Goal: Check status: Check status

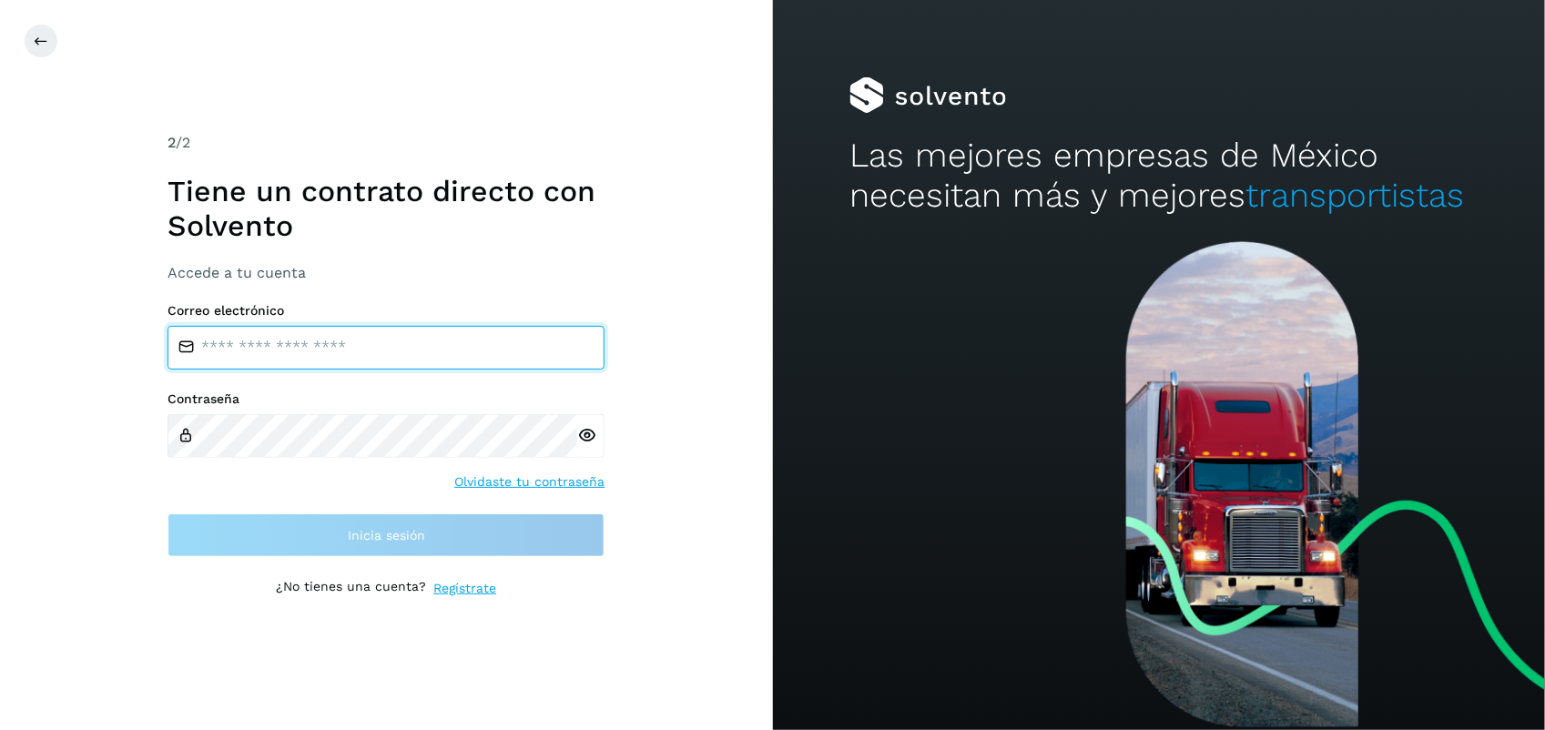
click at [369, 342] on input "email" at bounding box center [385, 348] width 437 height 44
type input "**********"
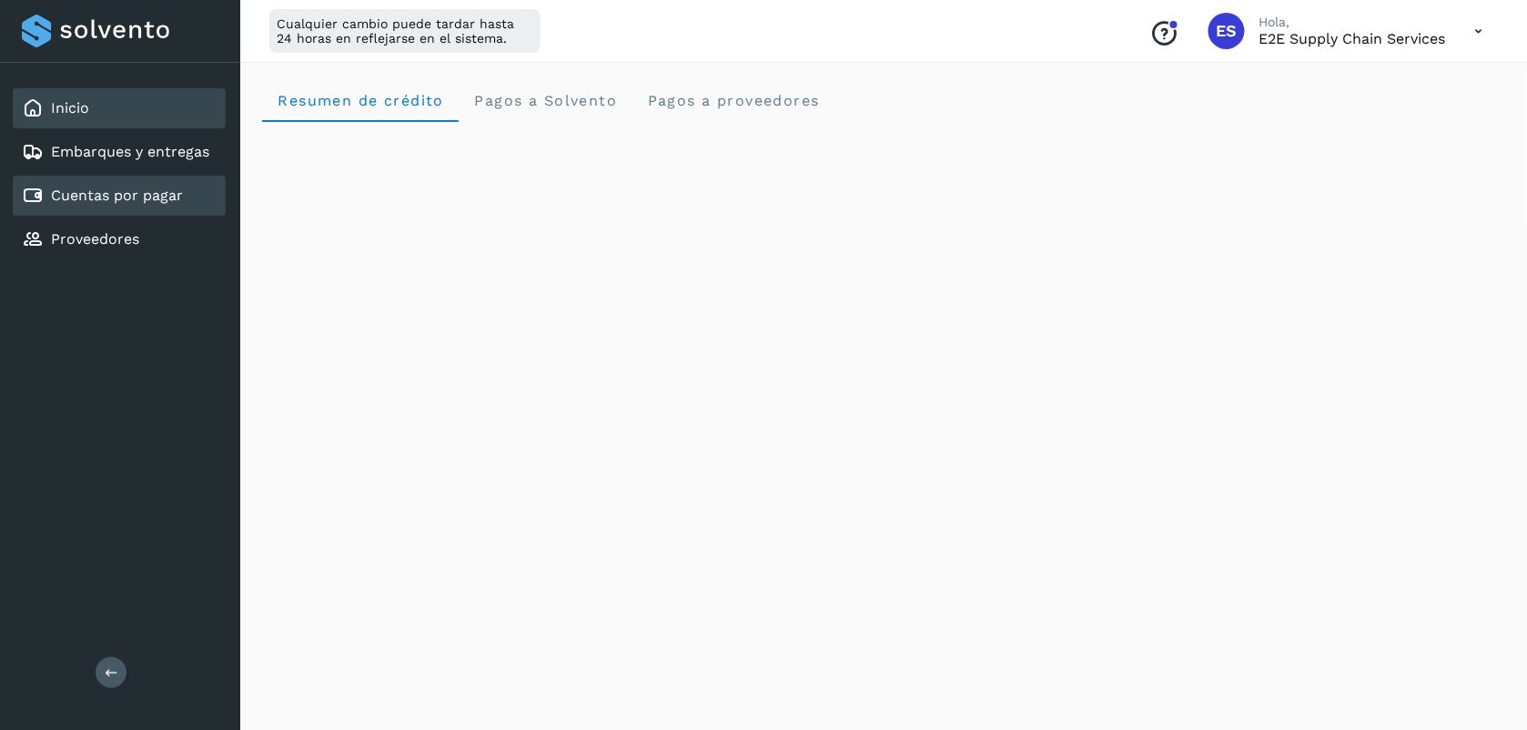
click at [123, 192] on link "Cuentas por pagar" at bounding box center [117, 195] width 132 height 17
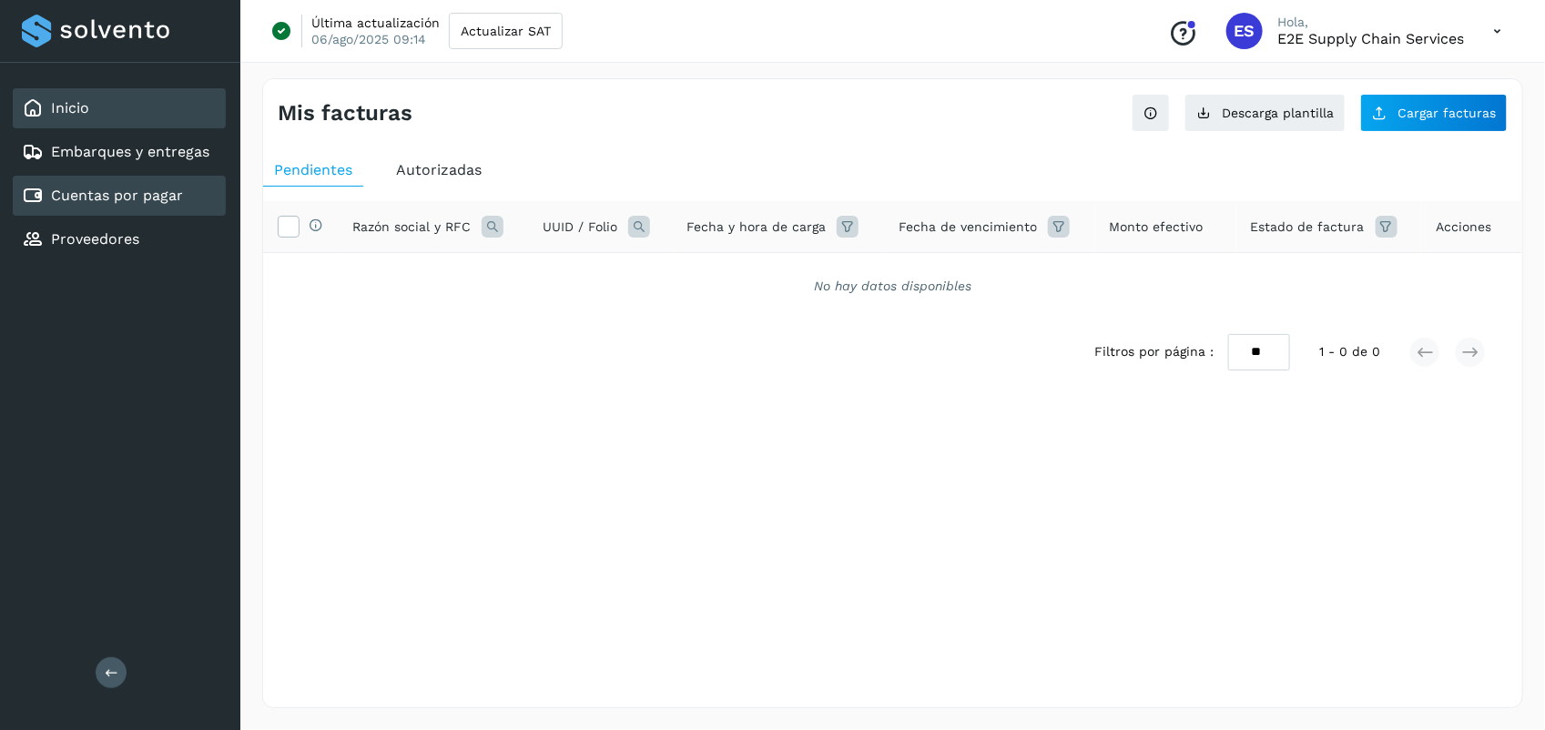
click at [105, 103] on div "Inicio" at bounding box center [119, 108] width 213 height 40
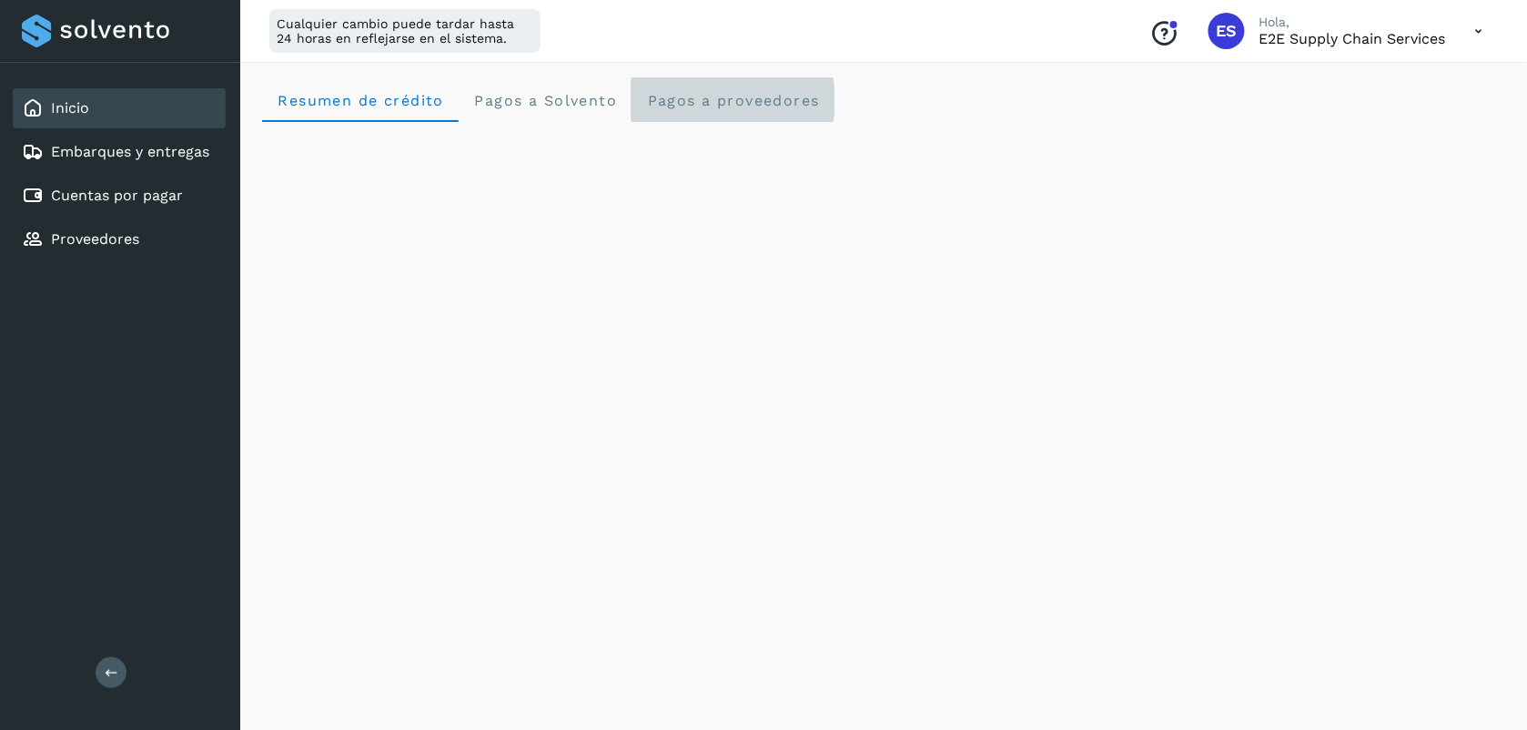
click at [778, 118] on proveedores "Pagos a proveedores" at bounding box center [733, 100] width 203 height 44
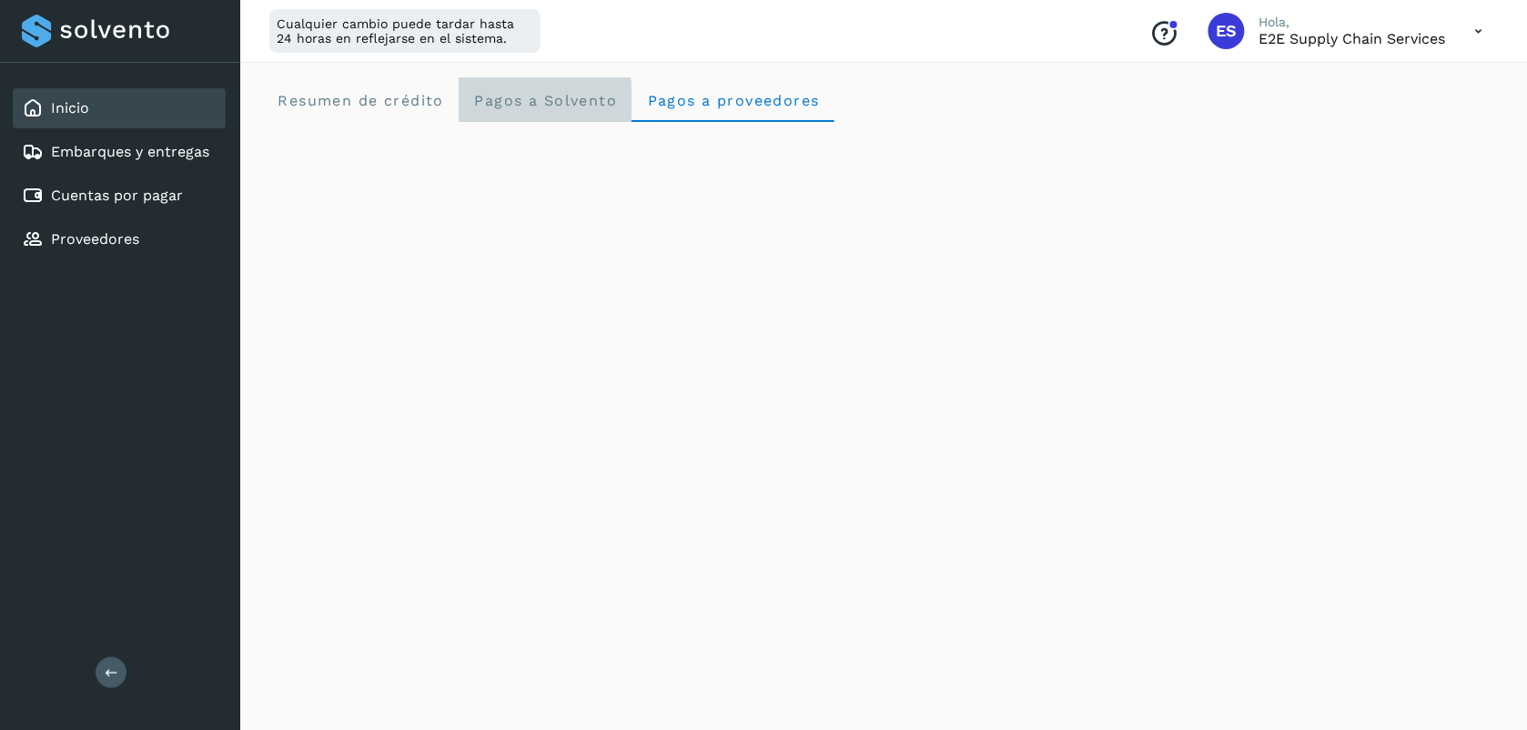
click at [512, 103] on span "Pagos a Solvento" at bounding box center [545, 100] width 144 height 17
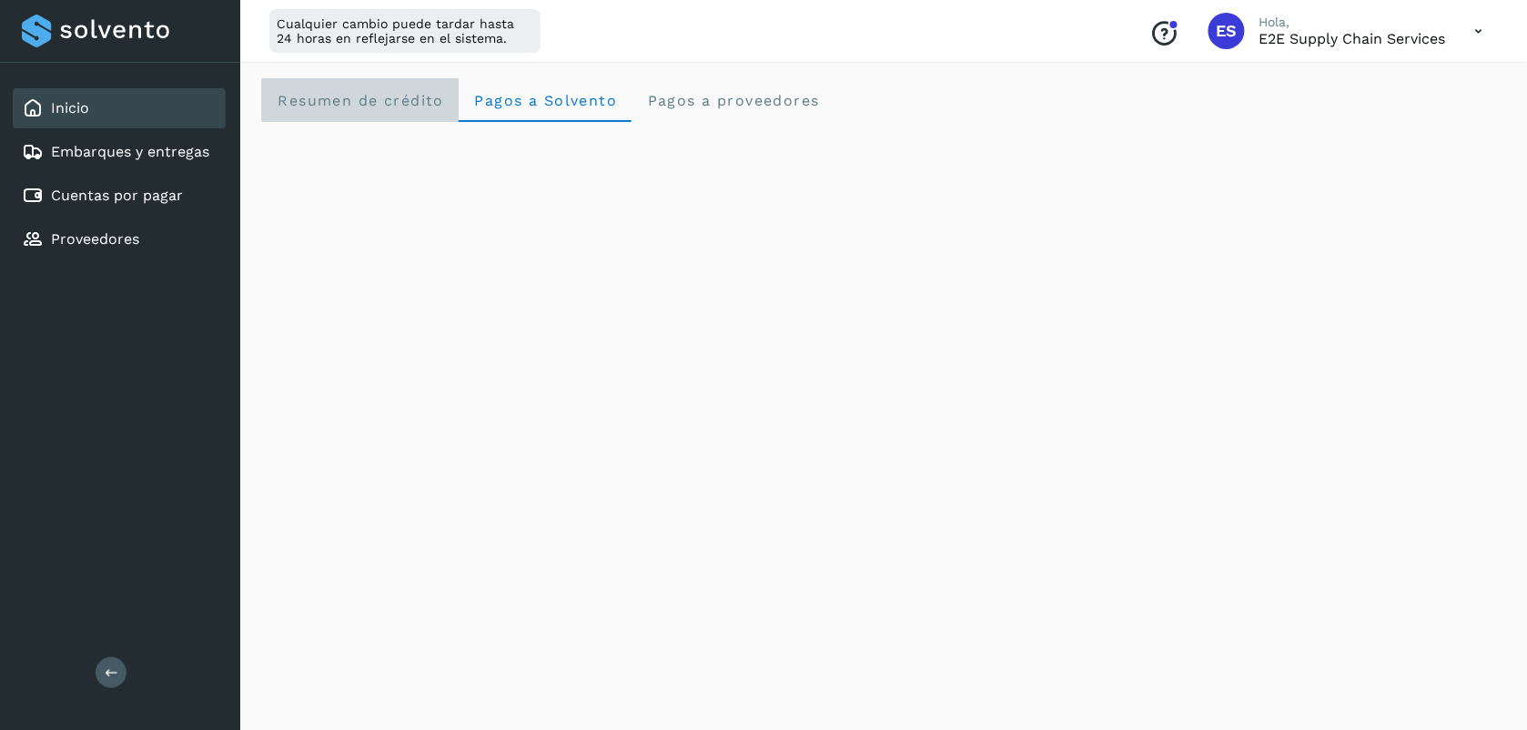
click at [385, 109] on crédito "Resumen de crédito" at bounding box center [360, 100] width 197 height 44
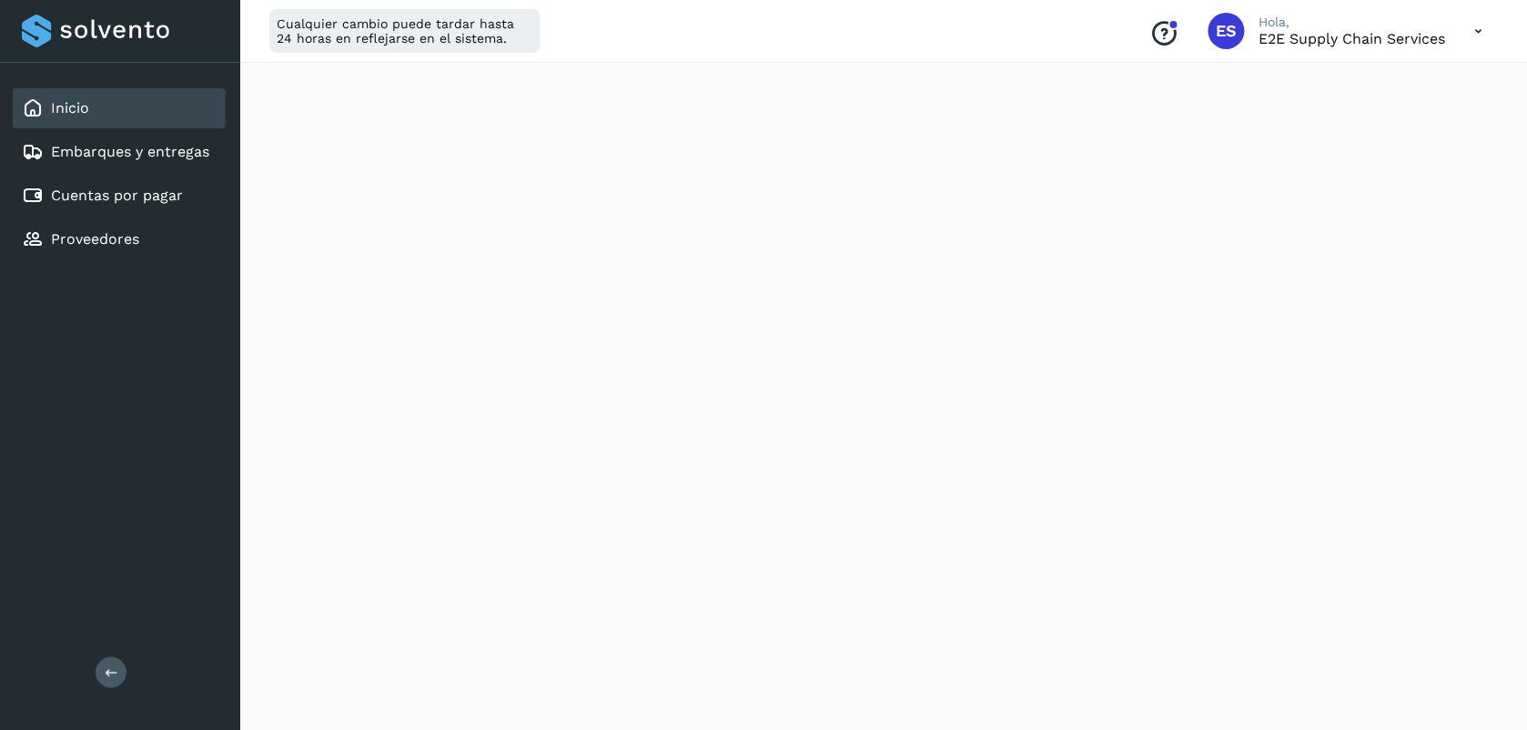
scroll to position [298, 0]
click at [138, 188] on link "Cuentas por pagar" at bounding box center [117, 195] width 132 height 17
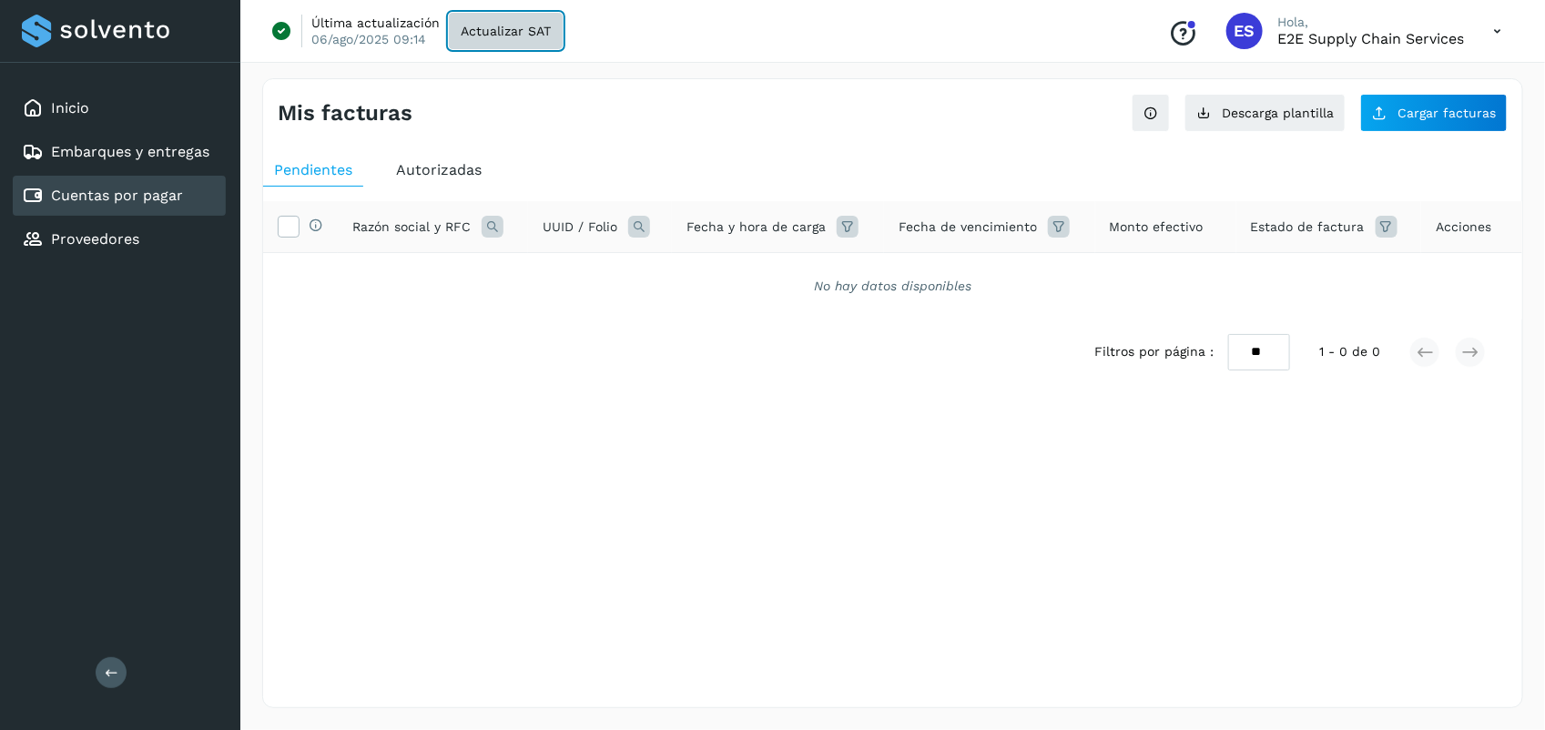
click at [524, 35] on span "Actualizar SAT" at bounding box center [506, 31] width 90 height 13
click at [1503, 23] on icon at bounding box center [1496, 31] width 37 height 37
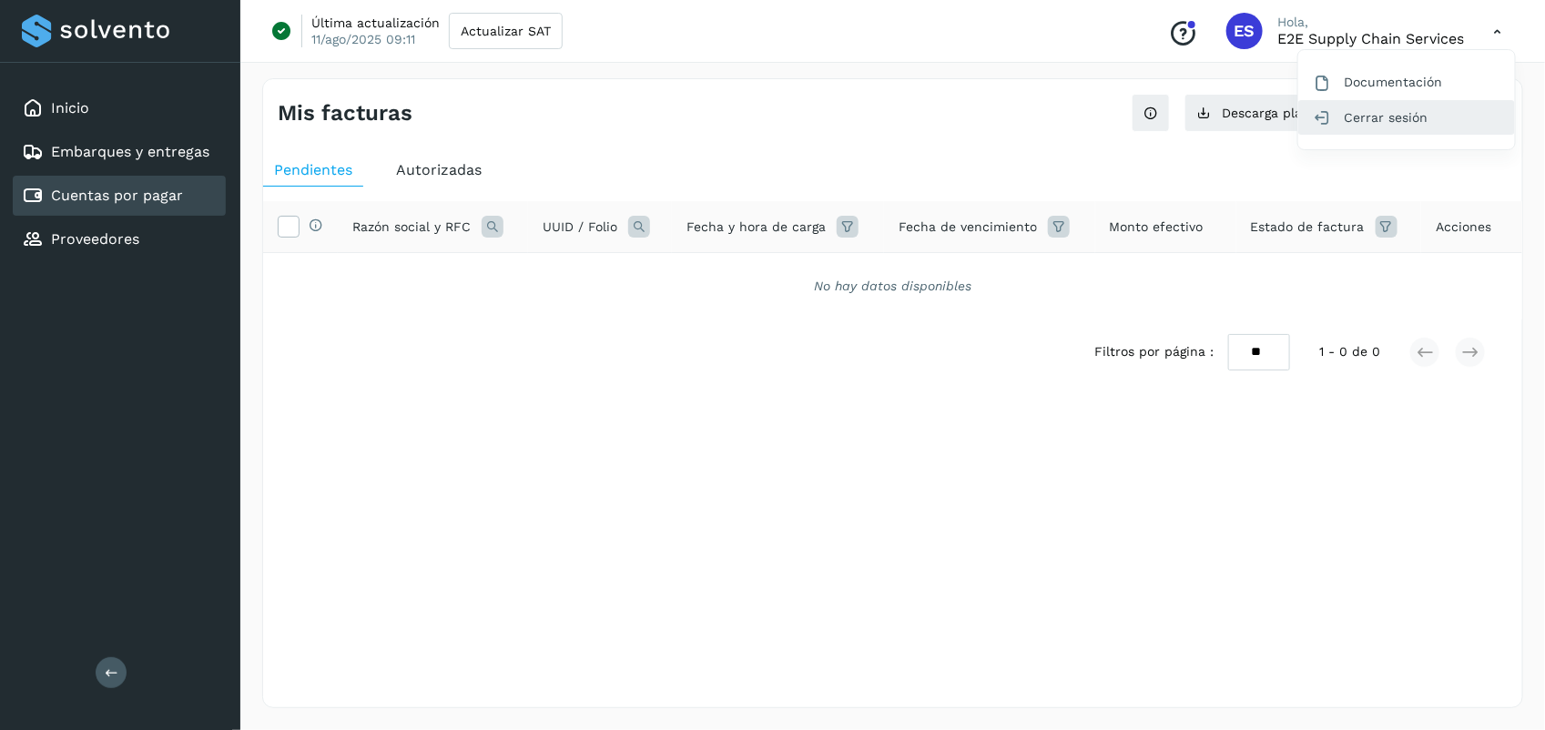
click at [1375, 116] on div "Cerrar sesión" at bounding box center [1406, 117] width 217 height 35
